Goal: Communication & Community: Share content

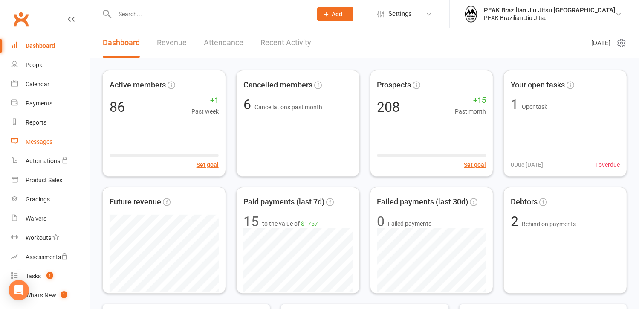
click at [44, 142] on div "Messages" at bounding box center [39, 141] width 27 height 7
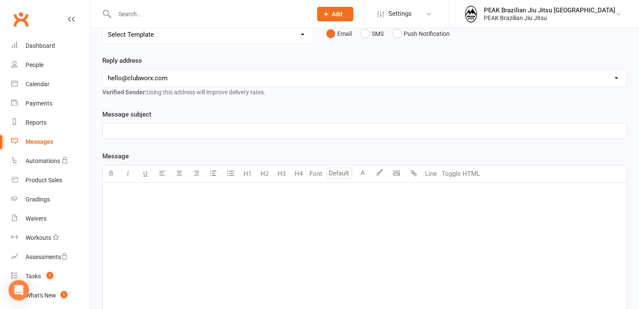
scroll to position [128, 0]
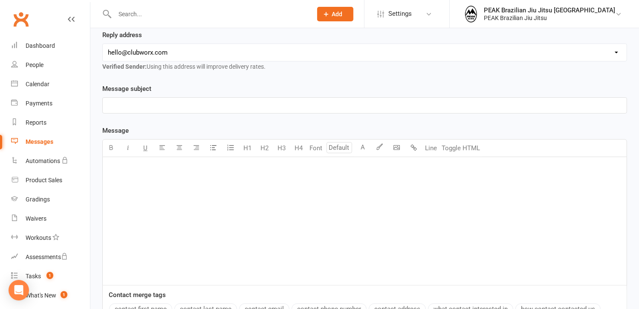
click at [165, 168] on p "﻿" at bounding box center [365, 168] width 514 height 10
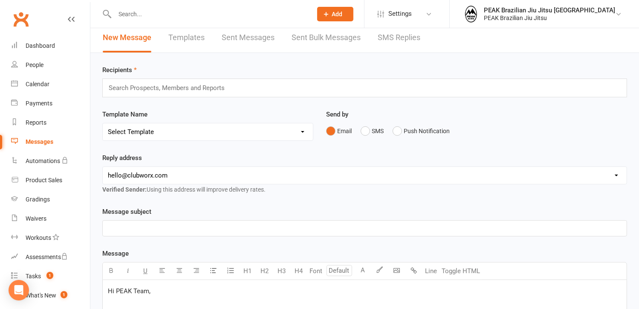
scroll to position [0, 0]
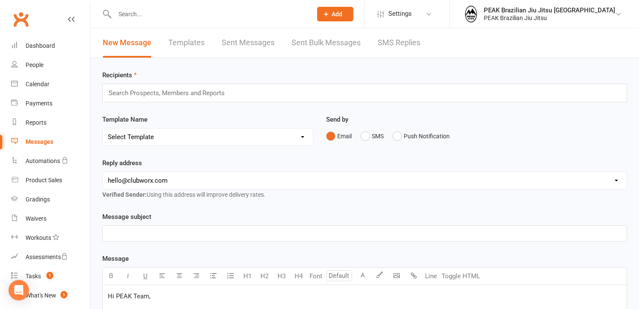
click at [262, 92] on div "Search Prospects, Members and Reports" at bounding box center [364, 93] width 525 height 19
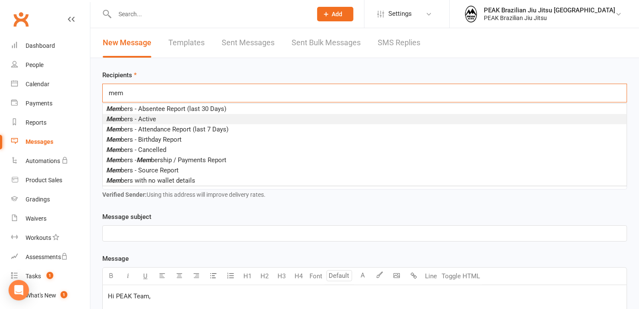
type input "mem"
click at [150, 119] on span "Mem bers - Active" at bounding box center [131, 119] width 50 height 8
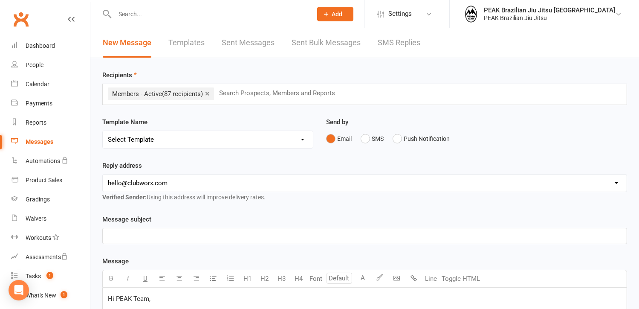
click at [194, 237] on p "﻿" at bounding box center [365, 236] width 514 height 10
click at [136, 238] on p "﻿" at bounding box center [365, 236] width 514 height 10
click at [107, 235] on div "End of Year Updates & Save the Date 🎉" at bounding box center [365, 235] width 524 height 15
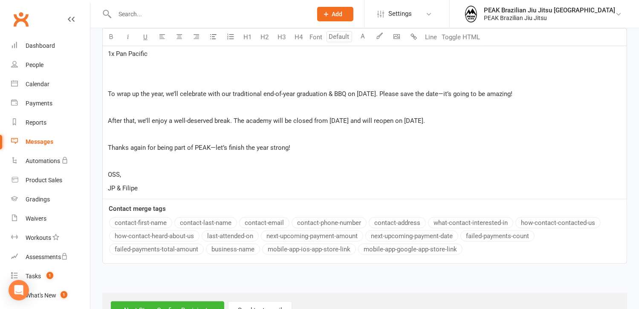
scroll to position [516, 0]
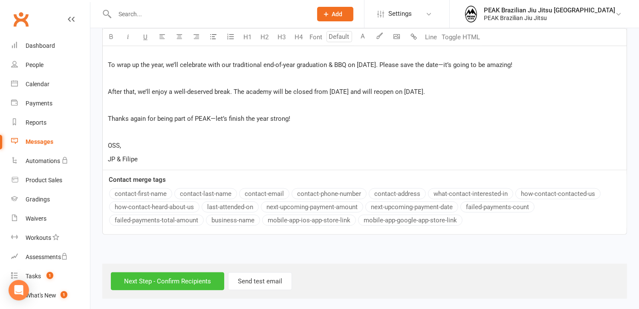
click at [192, 274] on input "Next Step - Confirm Recipients" at bounding box center [167, 281] width 113 height 18
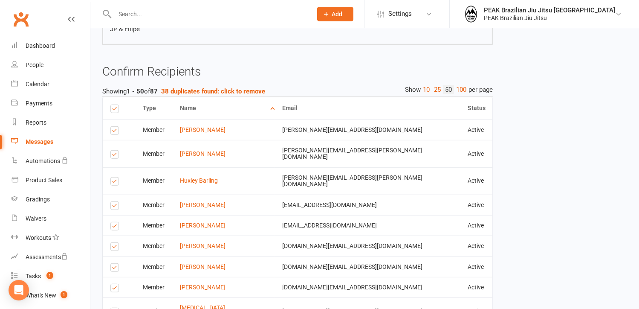
scroll to position [540, 0]
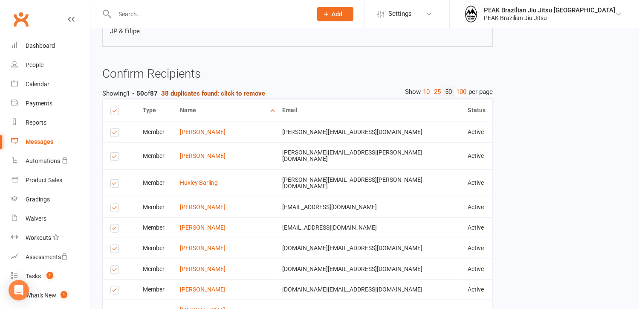
click at [254, 92] on strong "38 duplicates found: click to remove" at bounding box center [213, 94] width 104 height 8
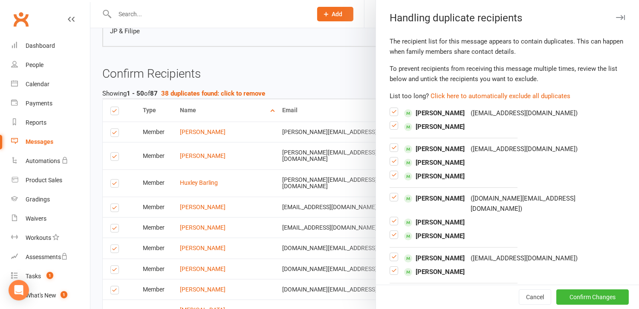
click at [391, 129] on label at bounding box center [394, 129] width 9 height 0
click at [391, 122] on input "checkbox" at bounding box center [394, 122] width 9 height 0
click at [390, 165] on label at bounding box center [394, 165] width 9 height 0
click at [390, 157] on input "checkbox" at bounding box center [394, 157] width 9 height 0
click at [390, 178] on label at bounding box center [394, 178] width 9 height 0
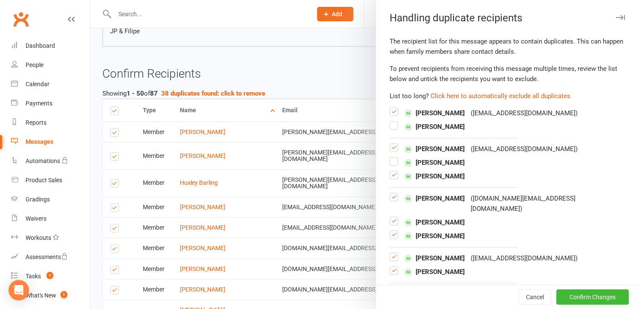
click at [390, 171] on input "checkbox" at bounding box center [394, 171] width 9 height 0
click at [391, 224] on label at bounding box center [394, 224] width 9 height 0
click at [391, 217] on input "checkbox" at bounding box center [394, 217] width 9 height 0
click at [392, 238] on label at bounding box center [394, 238] width 9 height 0
click at [392, 231] on input "checkbox" at bounding box center [394, 231] width 9 height 0
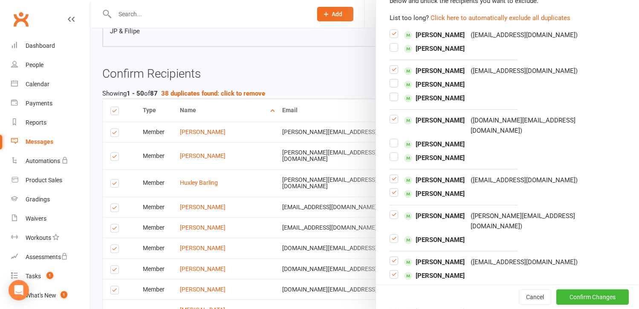
scroll to position [85, 0]
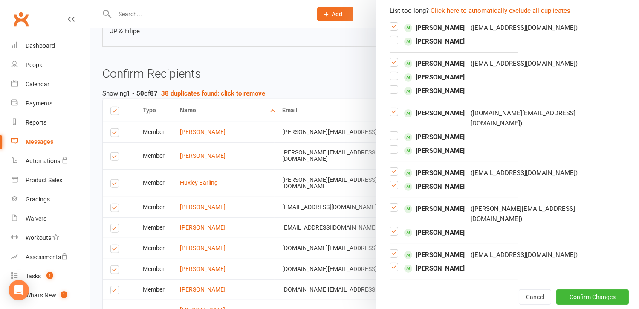
click at [390, 188] on label at bounding box center [394, 188] width 9 height 0
click at [390, 181] on input "checkbox" at bounding box center [394, 181] width 9 height 0
click at [393, 235] on label at bounding box center [394, 235] width 9 height 0
click at [393, 227] on input "checkbox" at bounding box center [394, 227] width 9 height 0
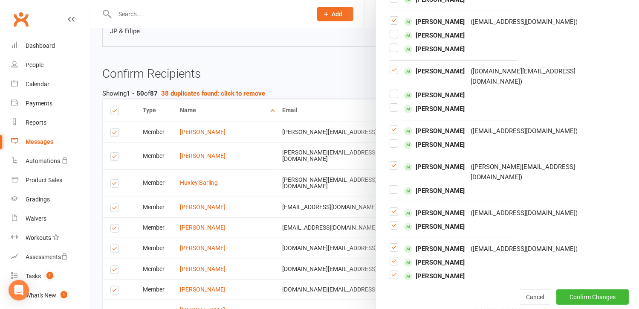
scroll to position [128, 0]
click at [391, 228] on label at bounding box center [394, 228] width 9 height 0
click at [391, 220] on input "checkbox" at bounding box center [394, 220] width 9 height 0
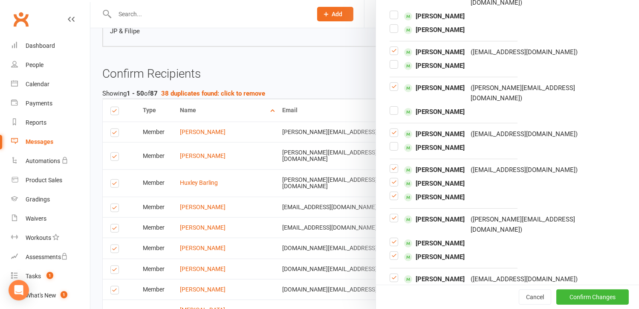
scroll to position [213, 0]
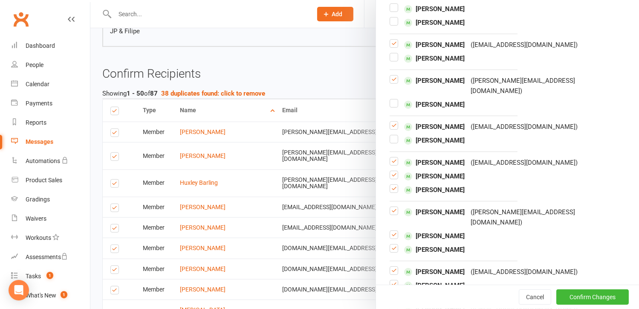
click at [390, 178] on label at bounding box center [394, 178] width 9 height 0
click at [390, 171] on input "checkbox" at bounding box center [394, 171] width 9 height 0
click at [392, 192] on label at bounding box center [394, 192] width 9 height 0
click at [392, 185] on input "checkbox" at bounding box center [394, 185] width 9 height 0
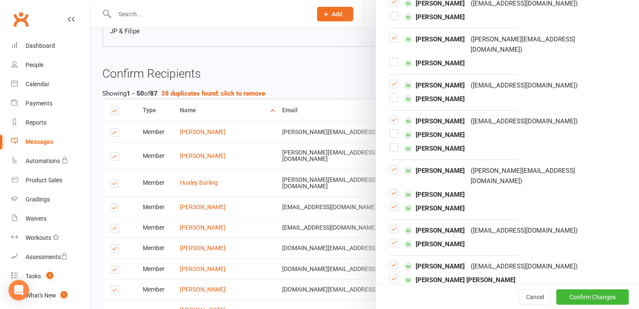
scroll to position [256, 0]
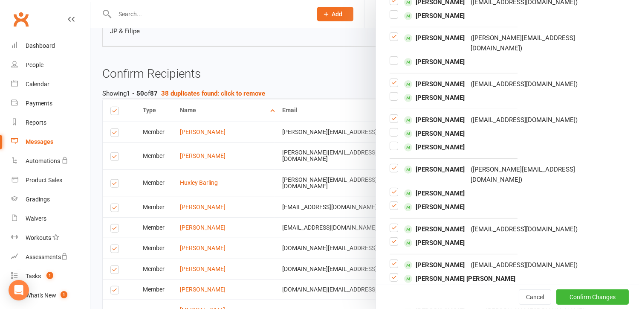
click at [391, 195] on label at bounding box center [394, 195] width 9 height 0
click at [391, 188] on input "checkbox" at bounding box center [394, 188] width 9 height 0
click at [391, 209] on label at bounding box center [394, 209] width 9 height 0
click at [391, 202] on input "checkbox" at bounding box center [394, 202] width 9 height 0
click at [391, 245] on label at bounding box center [394, 245] width 9 height 0
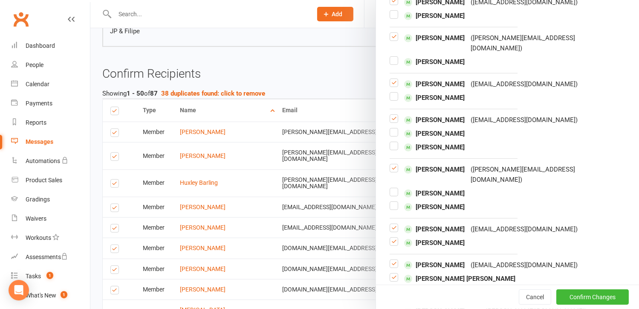
click at [391, 238] on input "checkbox" at bounding box center [394, 238] width 9 height 0
click at [390, 281] on label at bounding box center [394, 281] width 9 height 0
click at [390, 273] on input "checkbox" at bounding box center [394, 273] width 9 height 0
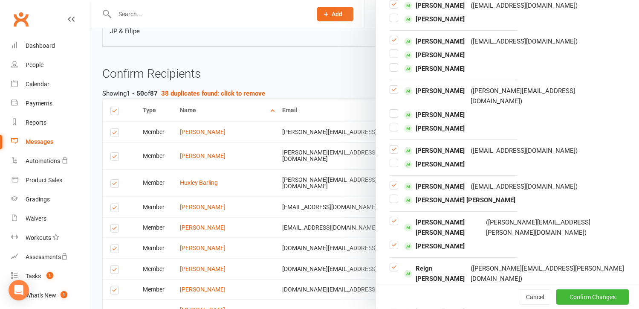
scroll to position [341, 0]
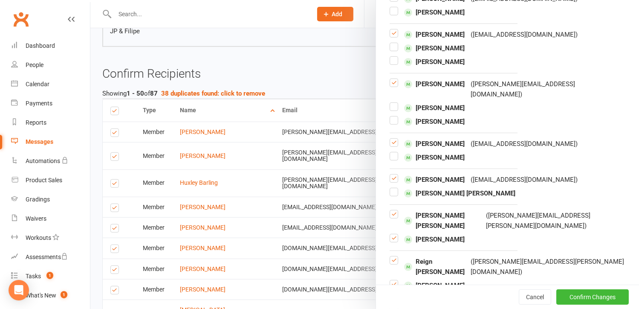
click at [393, 241] on label at bounding box center [394, 241] width 9 height 0
click at [393, 234] on input "checkbox" at bounding box center [394, 234] width 9 height 0
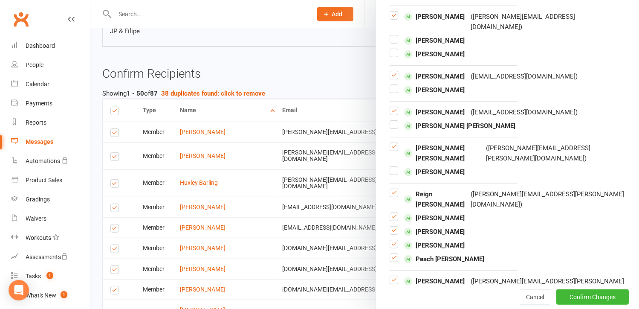
scroll to position [426, 0]
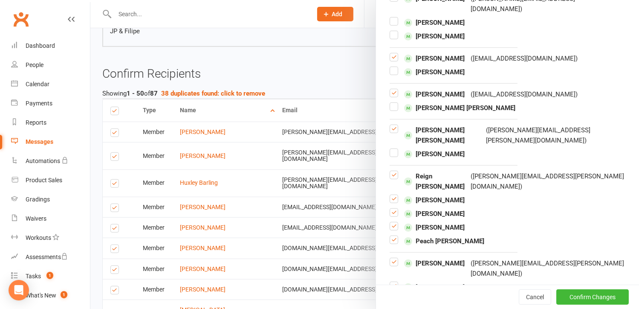
click at [390, 202] on label at bounding box center [394, 202] width 9 height 0
click at [390, 195] on input "checkbox" at bounding box center [394, 195] width 9 height 0
click at [390, 216] on label at bounding box center [394, 216] width 9 height 0
click at [390, 209] on input "checkbox" at bounding box center [394, 209] width 9 height 0
click at [394, 229] on label at bounding box center [394, 229] width 9 height 0
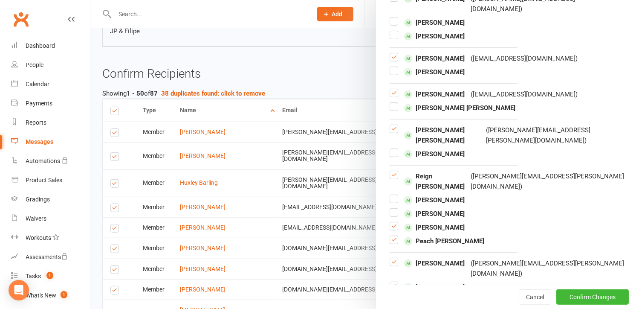
click at [394, 222] on input "checkbox" at bounding box center [394, 222] width 9 height 0
click at [390, 243] on label at bounding box center [394, 243] width 9 height 0
click at [390, 236] on input "checkbox" at bounding box center [394, 236] width 9 height 0
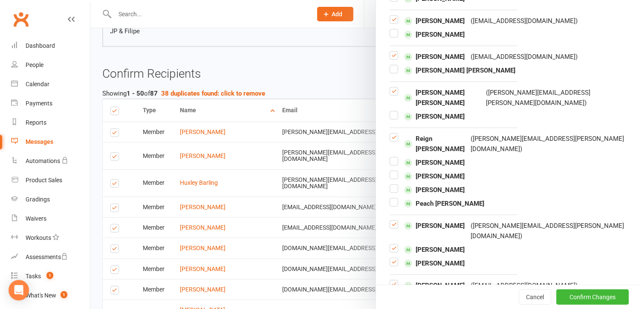
scroll to position [464, 0]
click at [390, 251] on label at bounding box center [394, 251] width 9 height 0
click at [390, 244] on input "checkbox" at bounding box center [394, 244] width 9 height 0
click at [391, 265] on label at bounding box center [394, 265] width 9 height 0
click at [391, 258] on input "checkbox" at bounding box center [394, 258] width 9 height 0
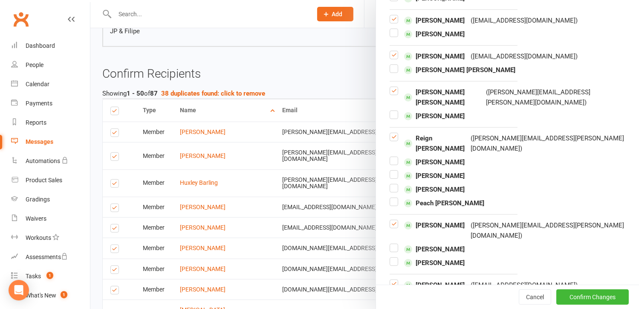
click at [391, 301] on label at bounding box center [394, 301] width 9 height 0
click at [391, 293] on input "checkbox" at bounding box center [394, 293] width 9 height 0
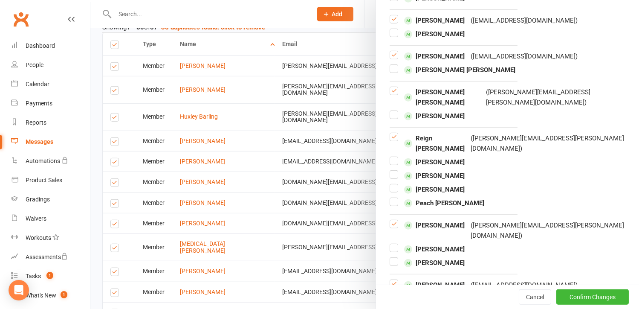
scroll to position [626, 0]
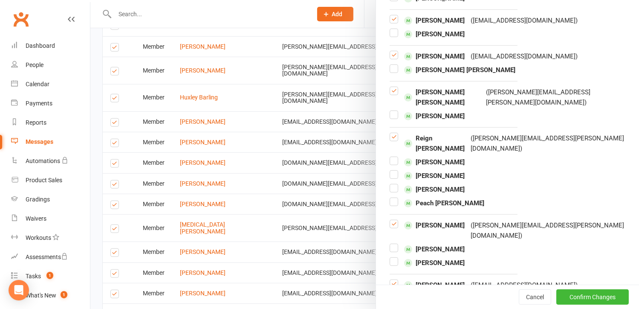
click at [577, 294] on button "Confirm Changes" at bounding box center [593, 296] width 72 height 15
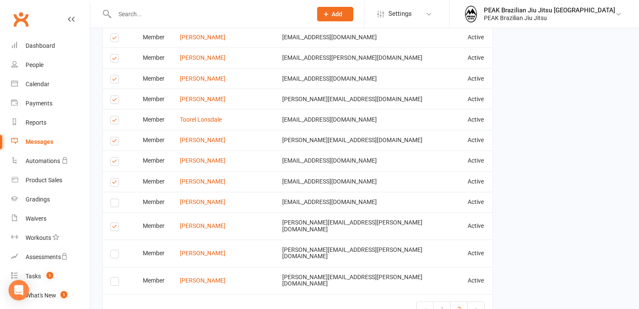
scroll to position [1464, 0]
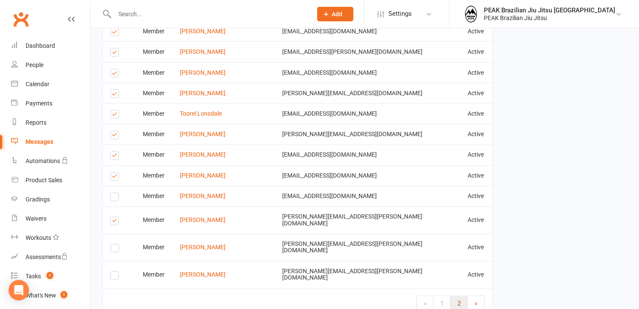
click at [461, 300] on span "2" at bounding box center [459, 304] width 3 height 8
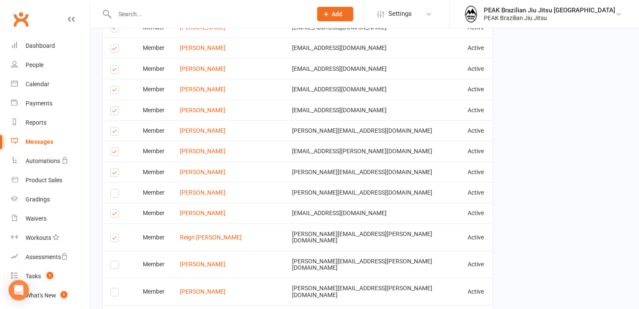
scroll to position [1197, 0]
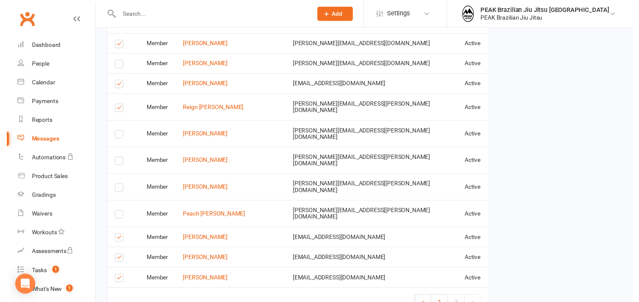
scroll to position [1194, 0]
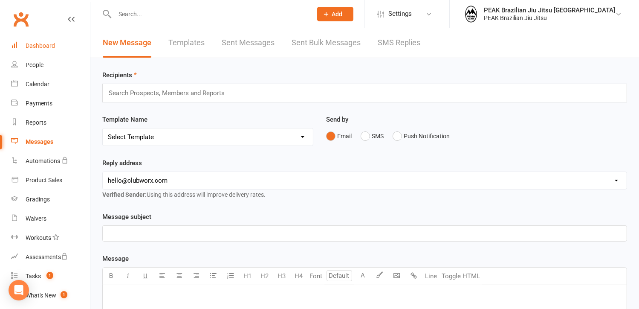
click at [36, 46] on div "Dashboard" at bounding box center [40, 45] width 29 height 7
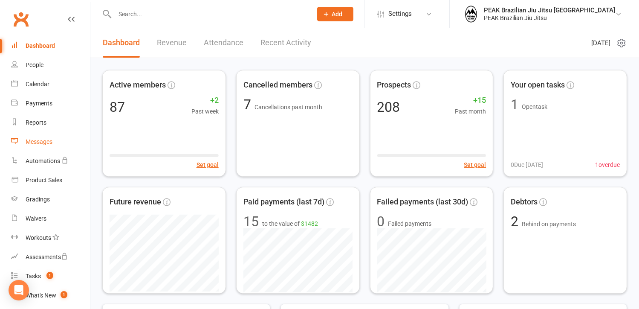
click at [43, 138] on div "Messages" at bounding box center [39, 141] width 27 height 7
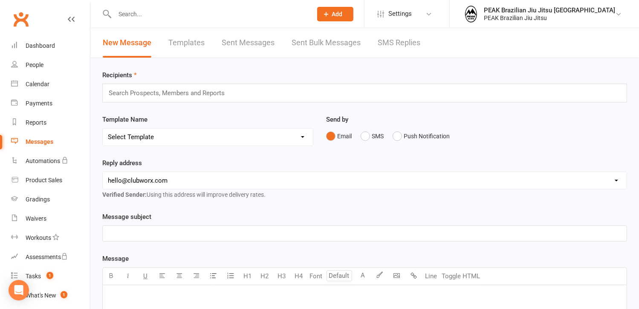
click at [232, 41] on link "Sent Messages" at bounding box center [248, 42] width 53 height 29
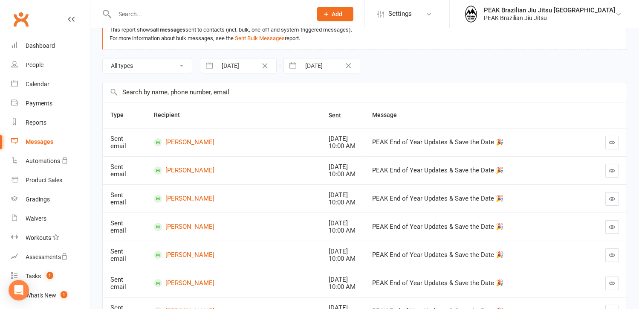
scroll to position [46, 0]
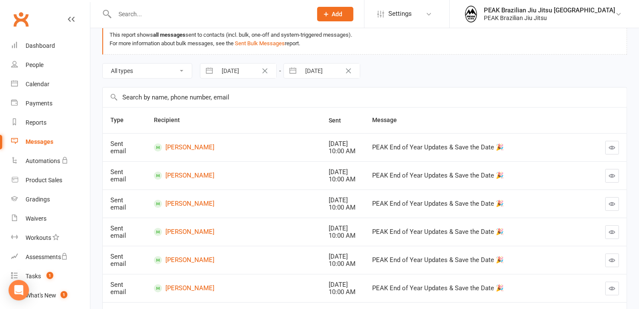
click at [614, 145] on icon "button" at bounding box center [612, 147] width 6 height 6
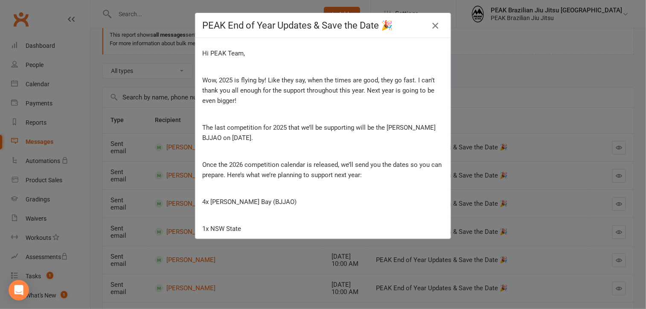
click at [433, 25] on icon "button" at bounding box center [435, 25] width 10 height 10
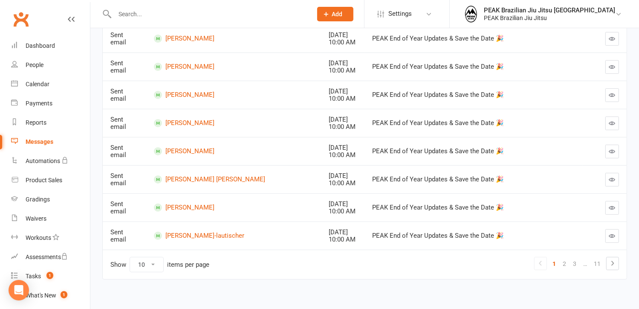
scroll to position [216, 0]
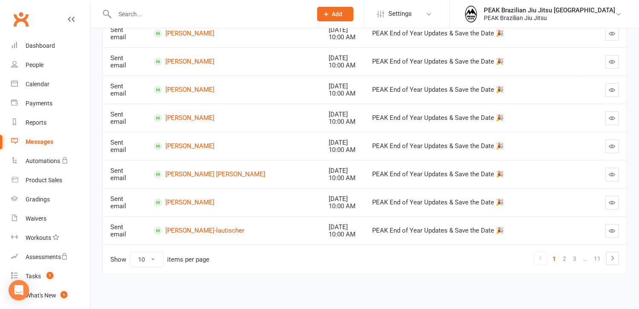
click at [157, 255] on select "10 25 50 100" at bounding box center [146, 259] width 33 height 14
select select "100"
click at [130, 252] on select "10 25 50 100" at bounding box center [146, 259] width 33 height 14
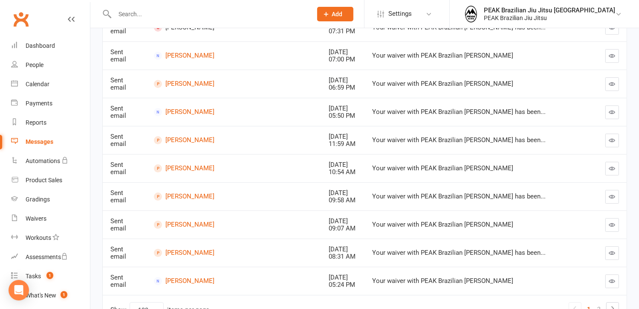
scroll to position [2741, 0]
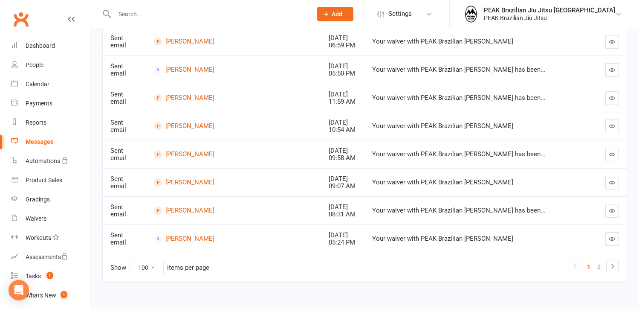
click at [612, 235] on icon "button" at bounding box center [612, 238] width 6 height 6
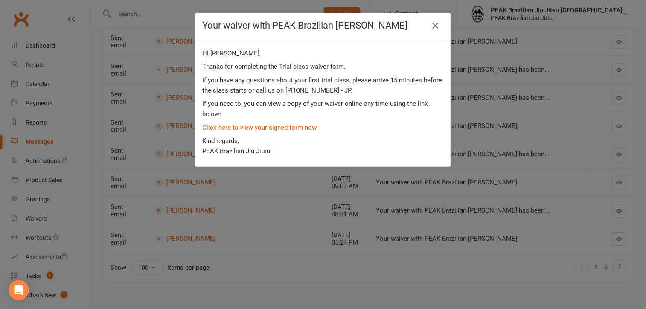
click at [432, 23] on icon "button" at bounding box center [435, 25] width 10 height 10
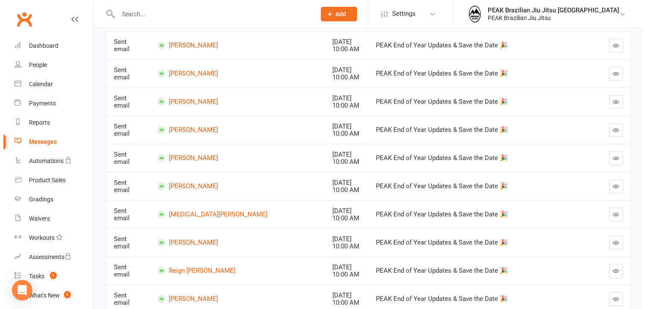
scroll to position [228, 0]
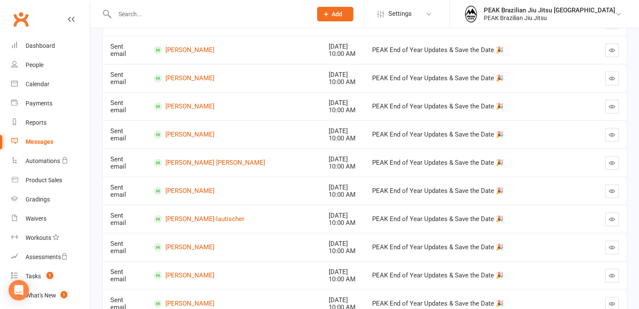
click at [606, 107] on button "button" at bounding box center [613, 107] width 14 height 14
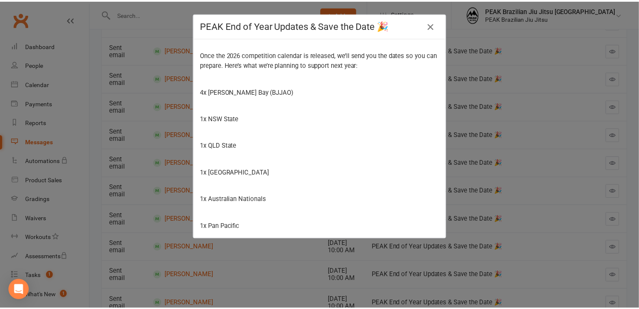
scroll to position [0, 0]
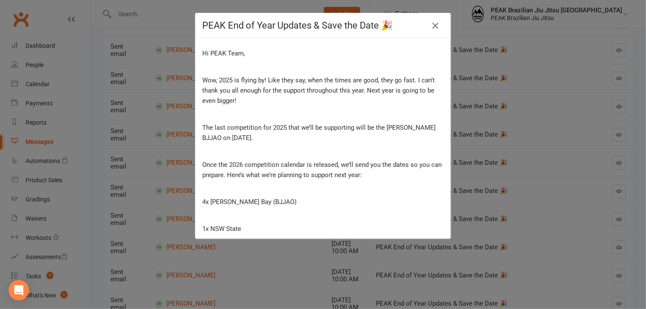
click at [430, 23] on icon "button" at bounding box center [435, 25] width 10 height 10
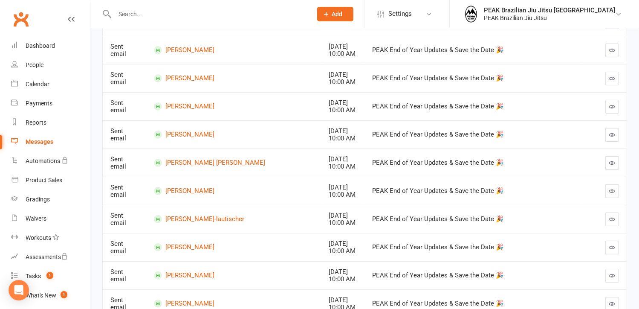
click at [615, 80] on icon "button" at bounding box center [612, 78] width 6 height 6
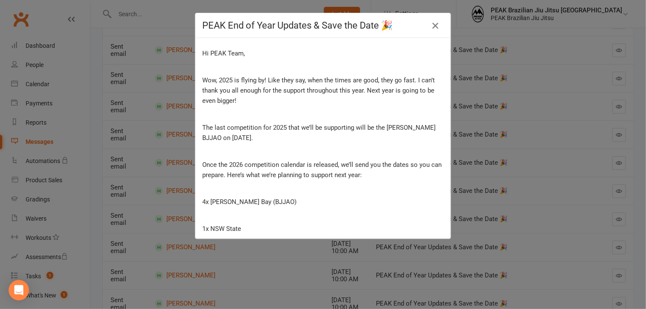
click at [431, 26] on icon "button" at bounding box center [435, 25] width 10 height 10
